Goal: Transaction & Acquisition: Purchase product/service

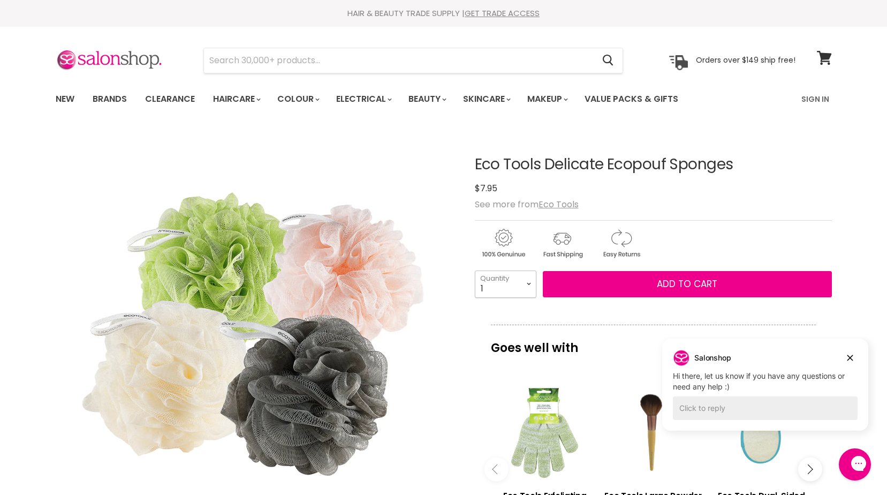
click at [529, 283] on select "1 2 3 4 5 6 7 8 9 10+" at bounding box center [506, 283] width 62 height 27
select select "3"
click at [475, 270] on select "1 2 3 4 5 6 7 8 9 10+" at bounding box center [506, 283] width 62 height 27
type input "3"
click at [553, 206] on u "Eco Tools" at bounding box center [559, 204] width 40 height 12
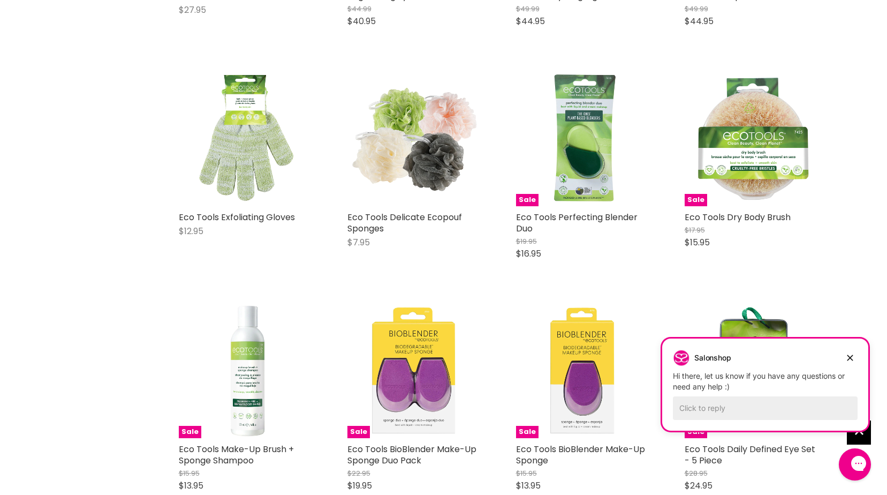
scroll to position [589, 0]
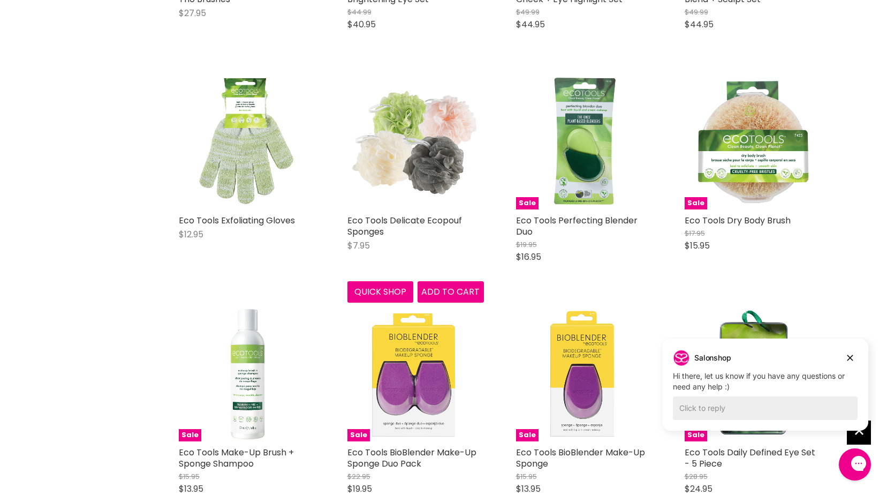
click at [397, 156] on img "Main content" at bounding box center [415, 141] width 137 height 137
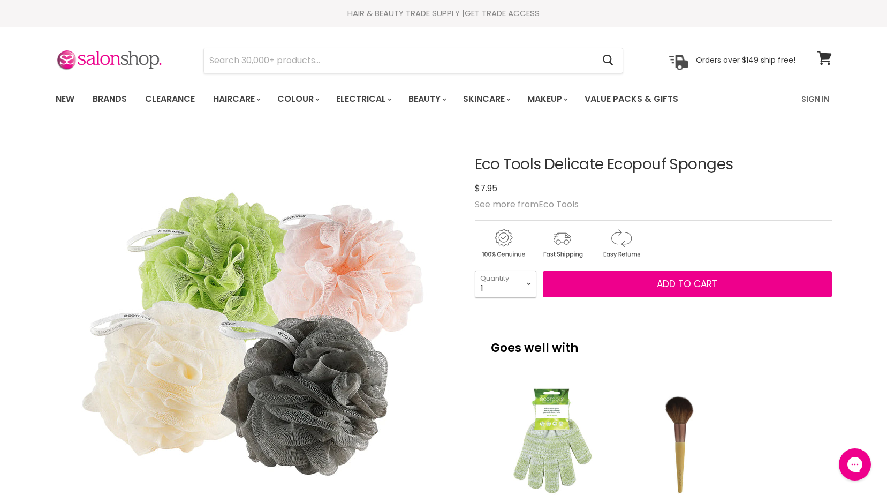
click at [527, 286] on select "1 2 3 4 5 6 7 8 9 10+" at bounding box center [506, 283] width 62 height 27
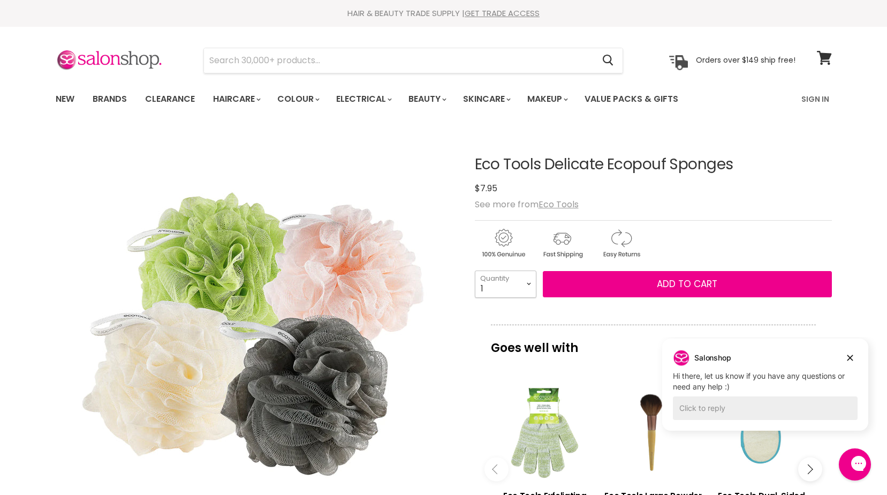
click at [527, 292] on select "1 2 3 4 5 6 7 8 9 10+" at bounding box center [506, 283] width 62 height 27
select select "3"
click at [475, 270] on select "1 2 3 4 5 6 7 8 9 10+" at bounding box center [506, 283] width 62 height 27
type input "3"
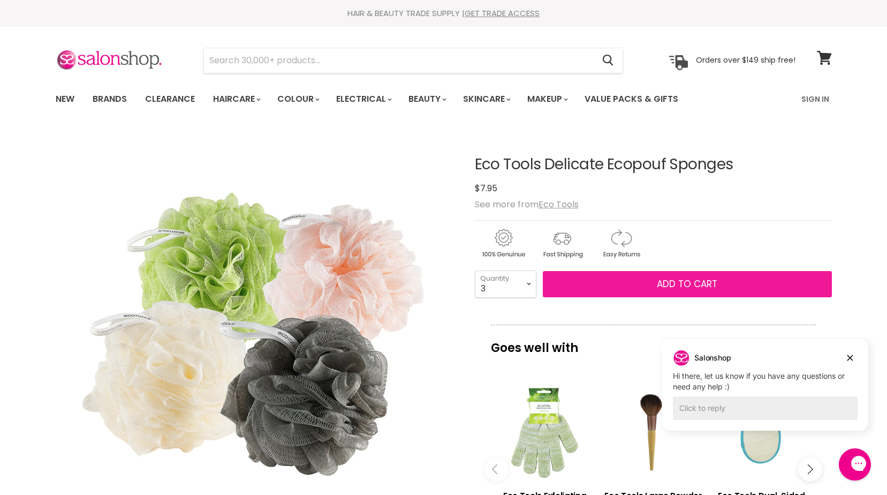
click at [665, 284] on span "Add to cart" at bounding box center [687, 283] width 60 height 13
click at [695, 285] on span "Add to cart" at bounding box center [687, 283] width 60 height 13
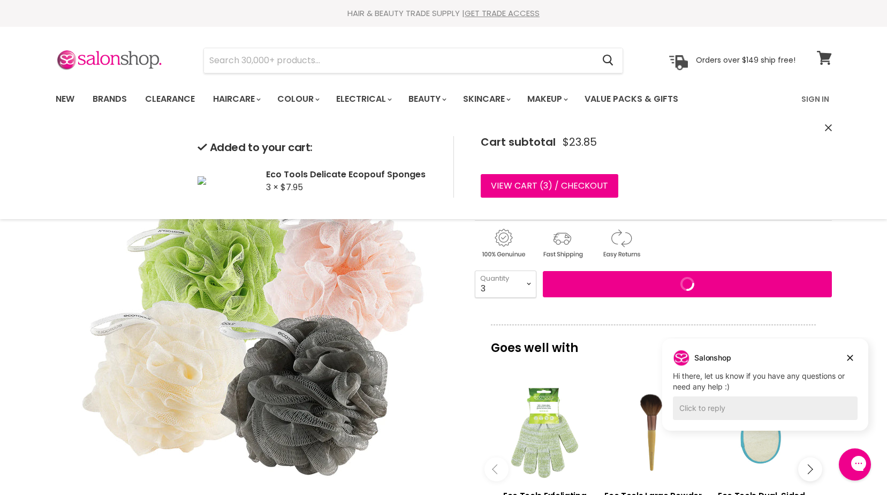
click at [825, 58] on icon at bounding box center [824, 58] width 14 height 14
